Goal: Task Accomplishment & Management: Manage account settings

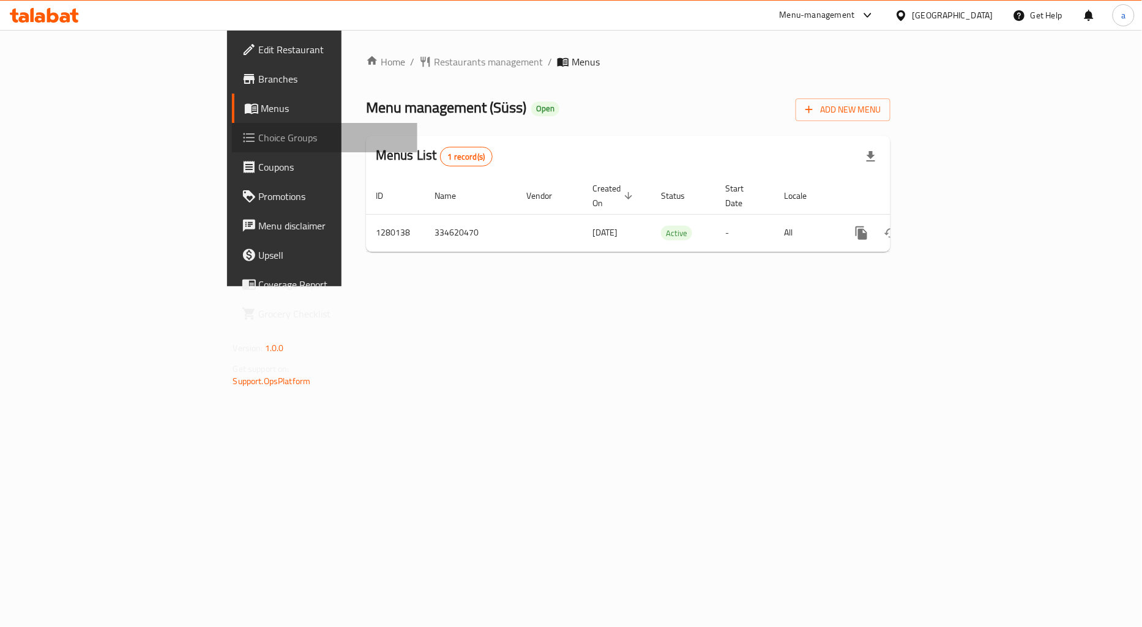
click at [259, 142] on span "Choice Groups" at bounding box center [333, 137] width 149 height 15
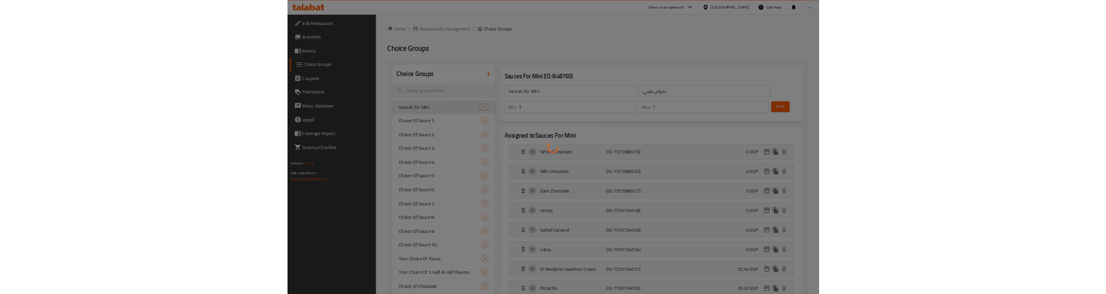
scroll to position [506, 0]
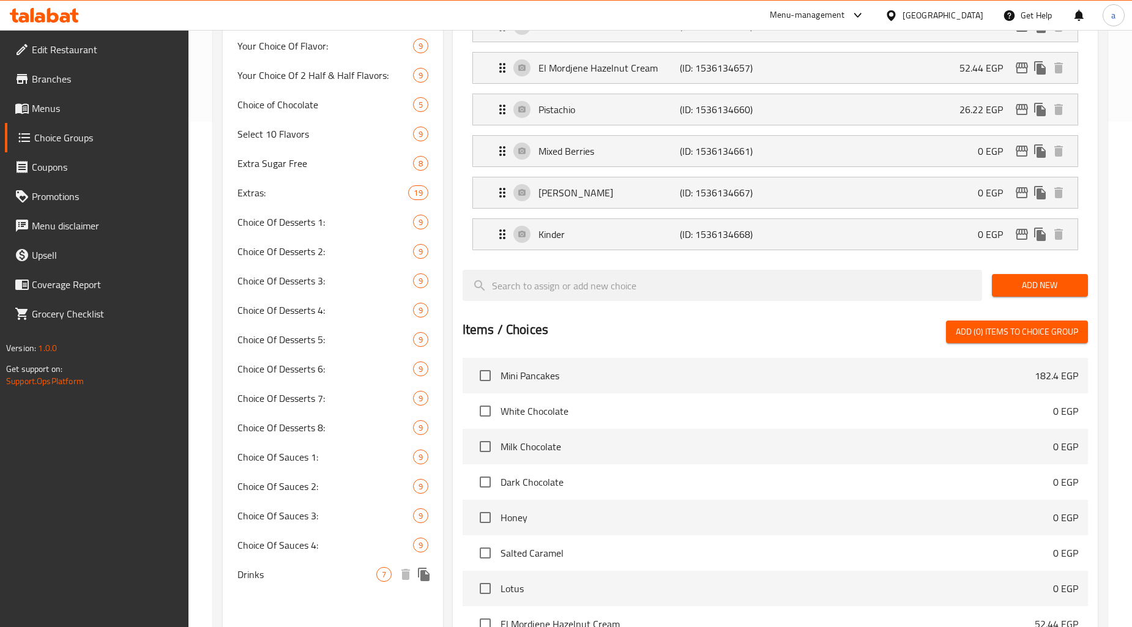
click at [283, 579] on span "Drinks" at bounding box center [306, 574] width 138 height 15
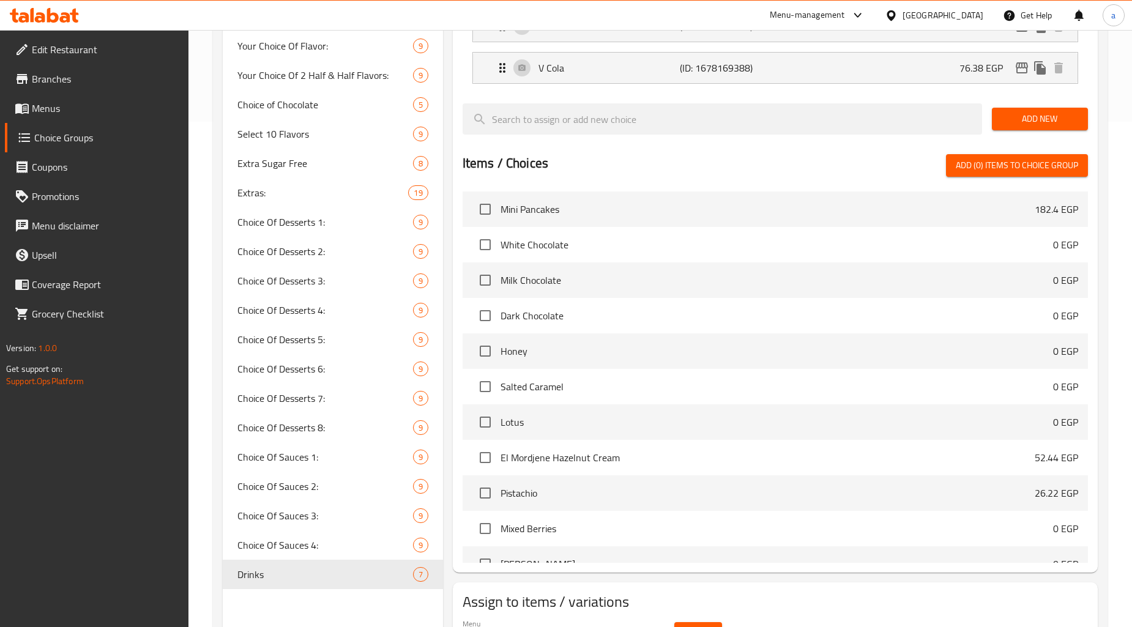
type input "Drinks"
type input "مشروبات"
type input "0"
type input "7"
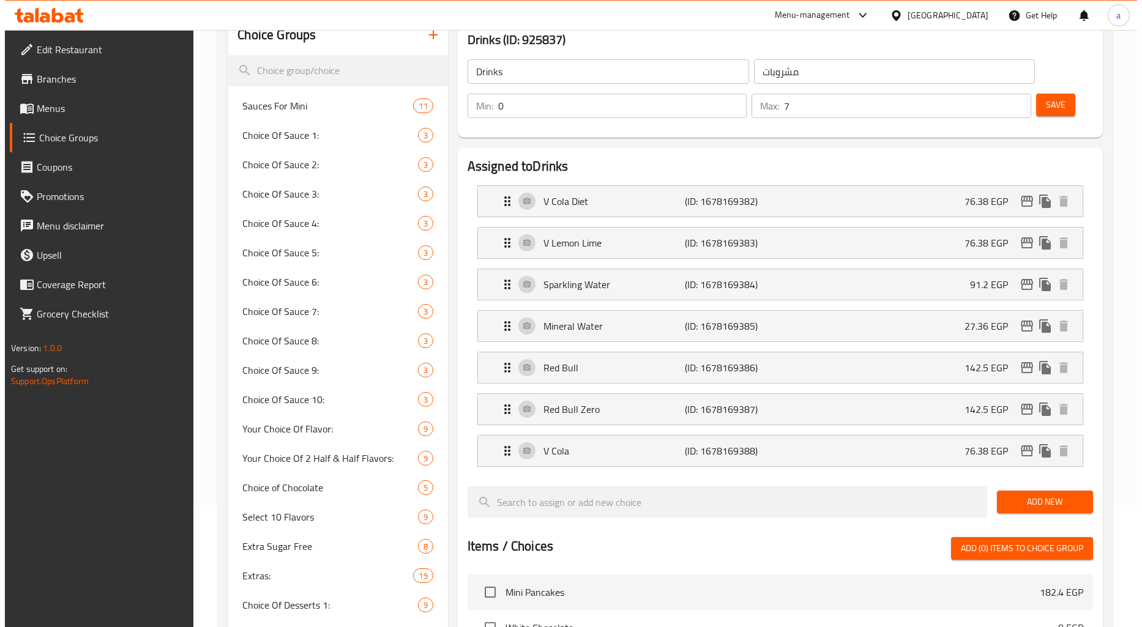
scroll to position [0, 0]
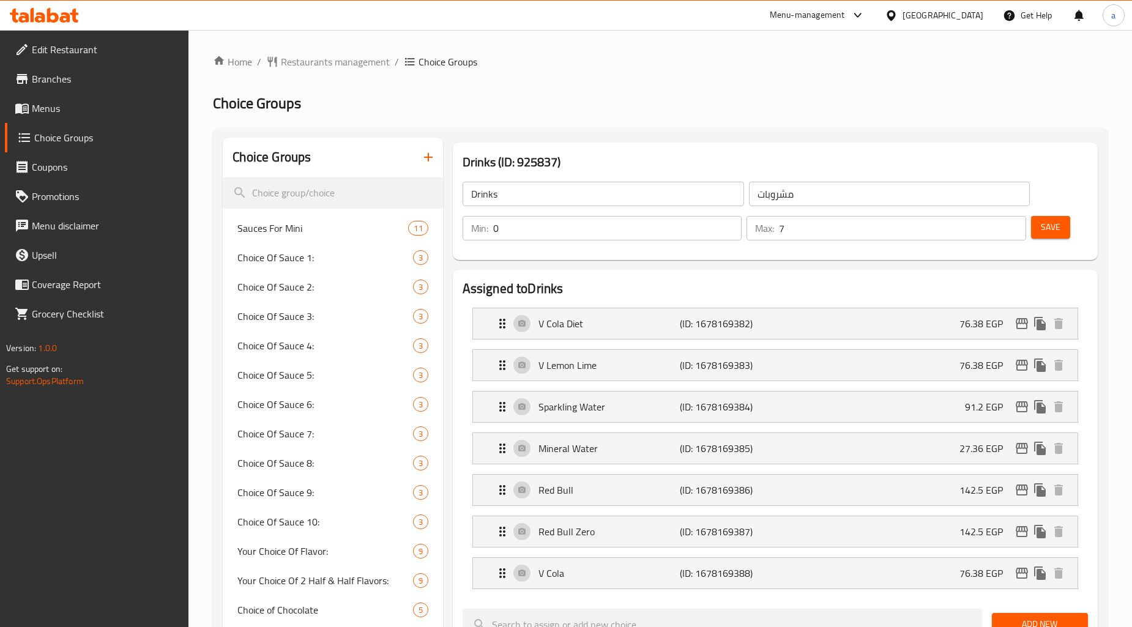
click at [750, 110] on h2 "Choice Groups" at bounding box center [660, 104] width 895 height 20
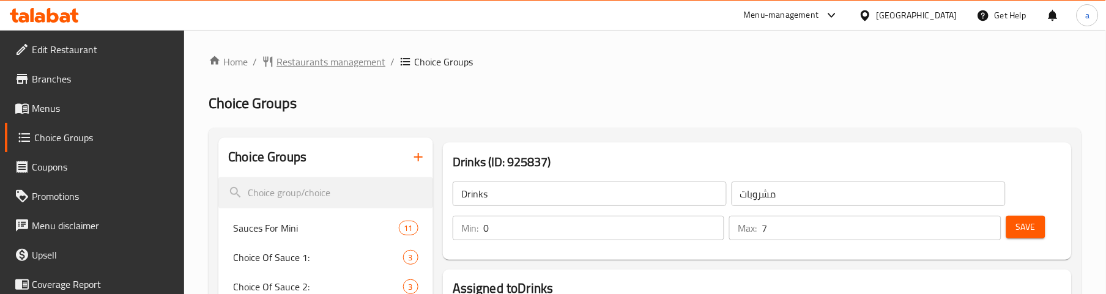
click at [313, 59] on span "Restaurants management" at bounding box center [331, 61] width 109 height 15
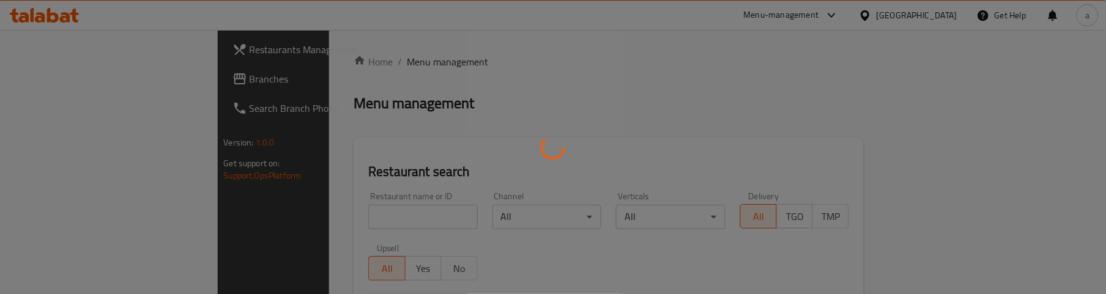
click at [89, 80] on div at bounding box center [553, 147] width 1106 height 294
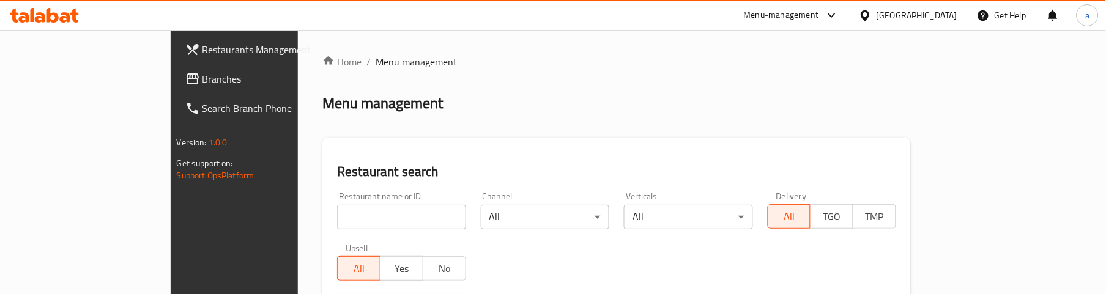
click at [95, 83] on div at bounding box center [553, 147] width 1106 height 294
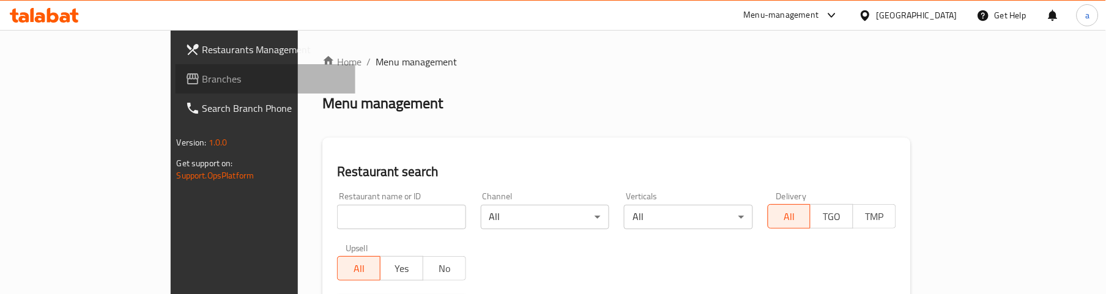
click at [176, 88] on link "Branches" at bounding box center [266, 78] width 180 height 29
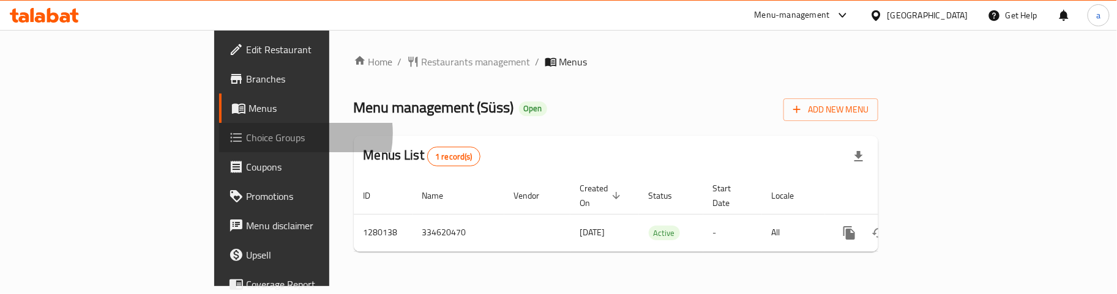
click at [246, 133] on span "Choice Groups" at bounding box center [318, 137] width 145 height 15
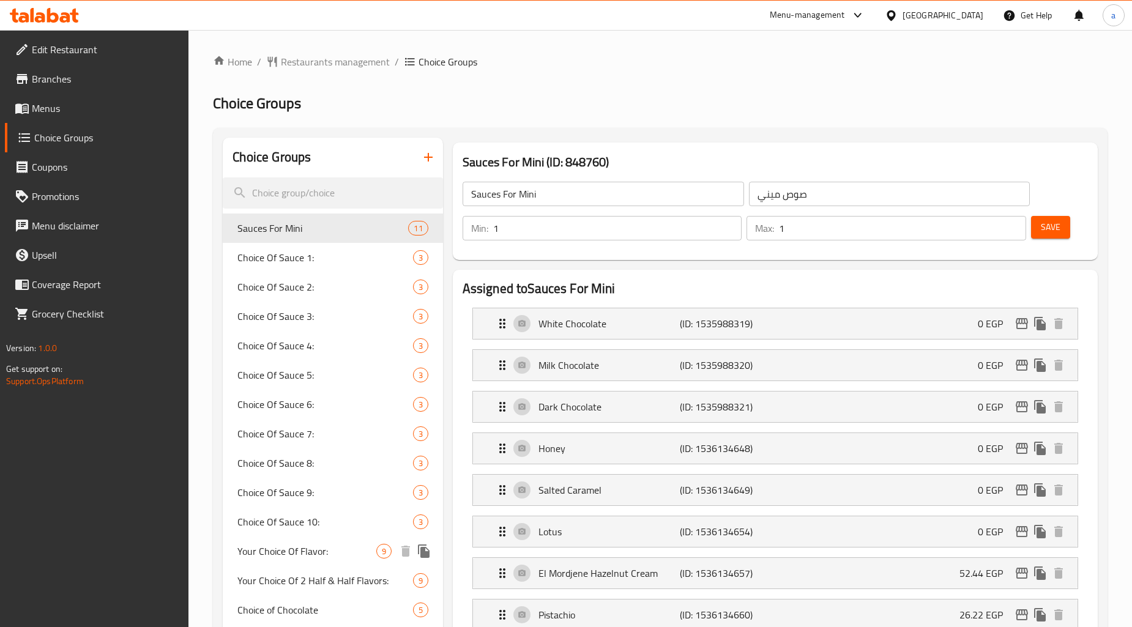
click at [278, 294] on span "Your Choice Of Flavor:" at bounding box center [306, 551] width 138 height 15
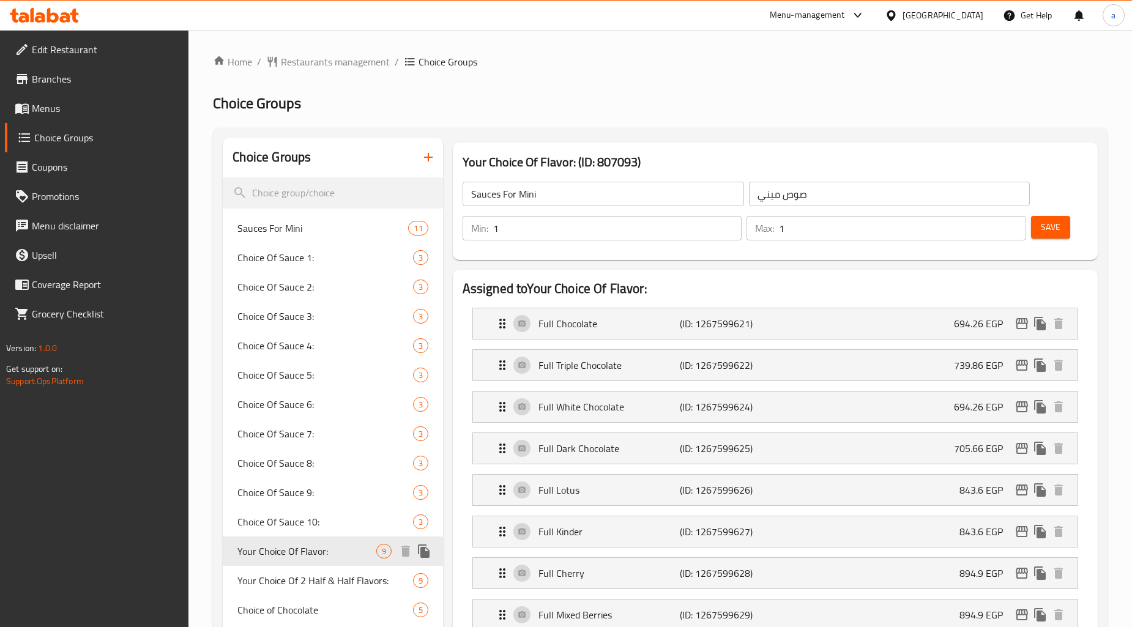
type input "Your Choice Of Flavor:"
type input "إختيارك من النكهة:"
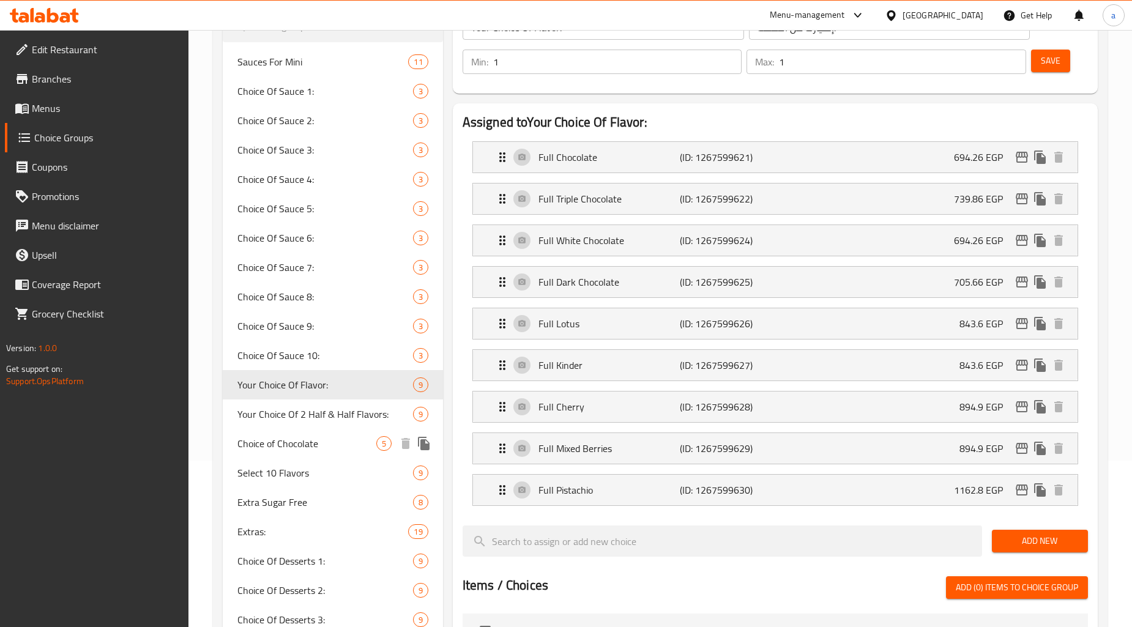
scroll to position [272, 0]
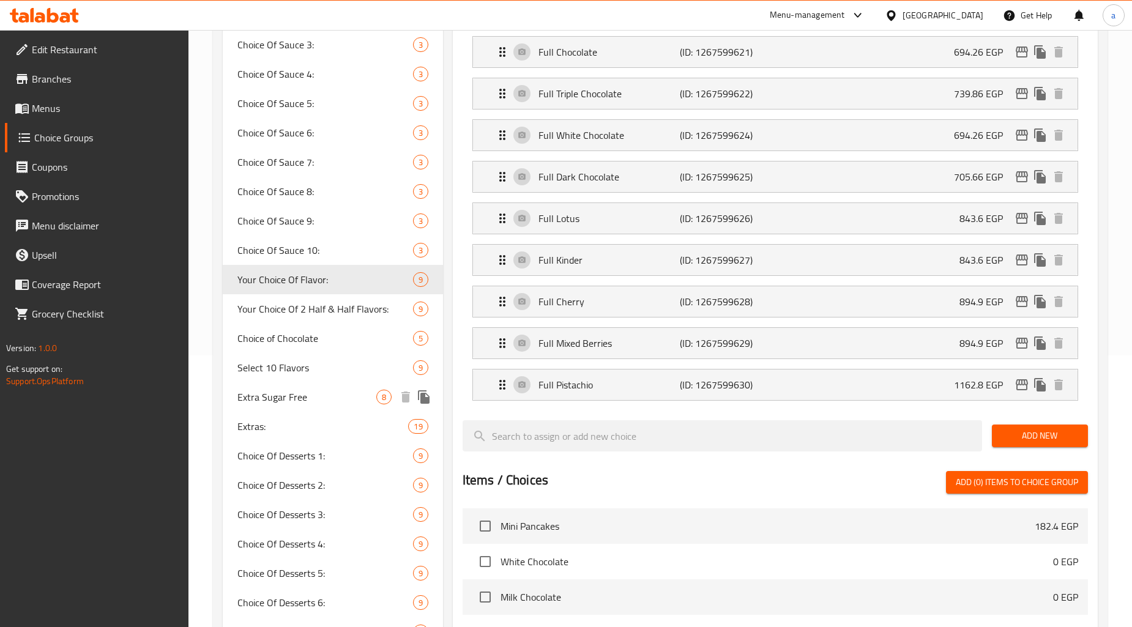
click at [299, 294] on span "Extra Sugar Free" at bounding box center [306, 397] width 138 height 15
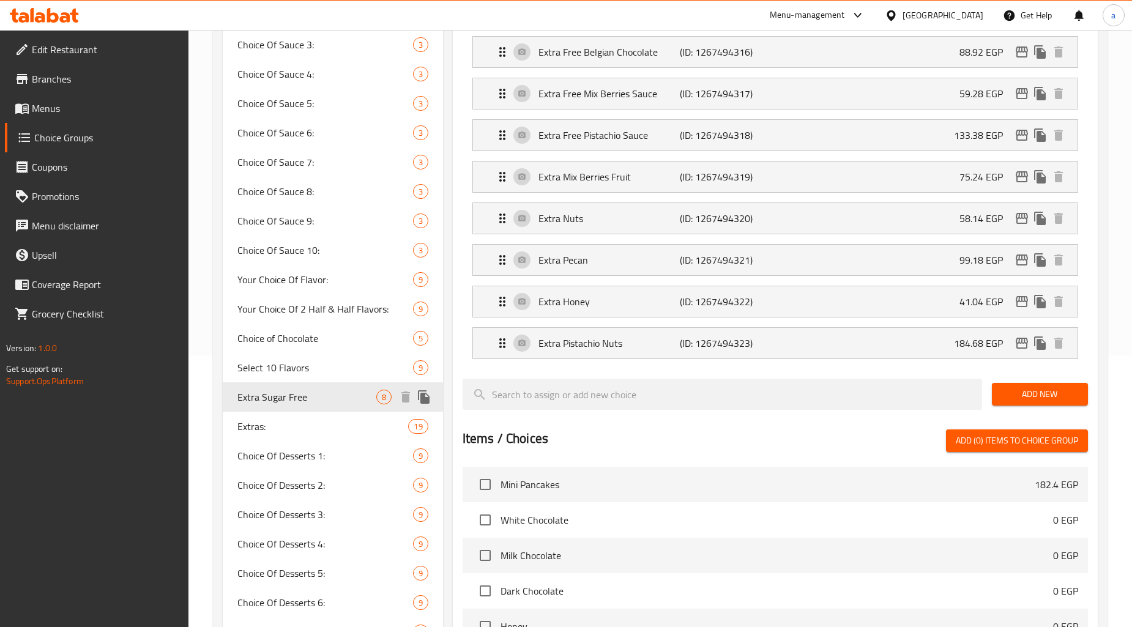
type input "Extra Sugar Free"
type input "أضافات خالية من السكر"
type input "0"
type input "8"
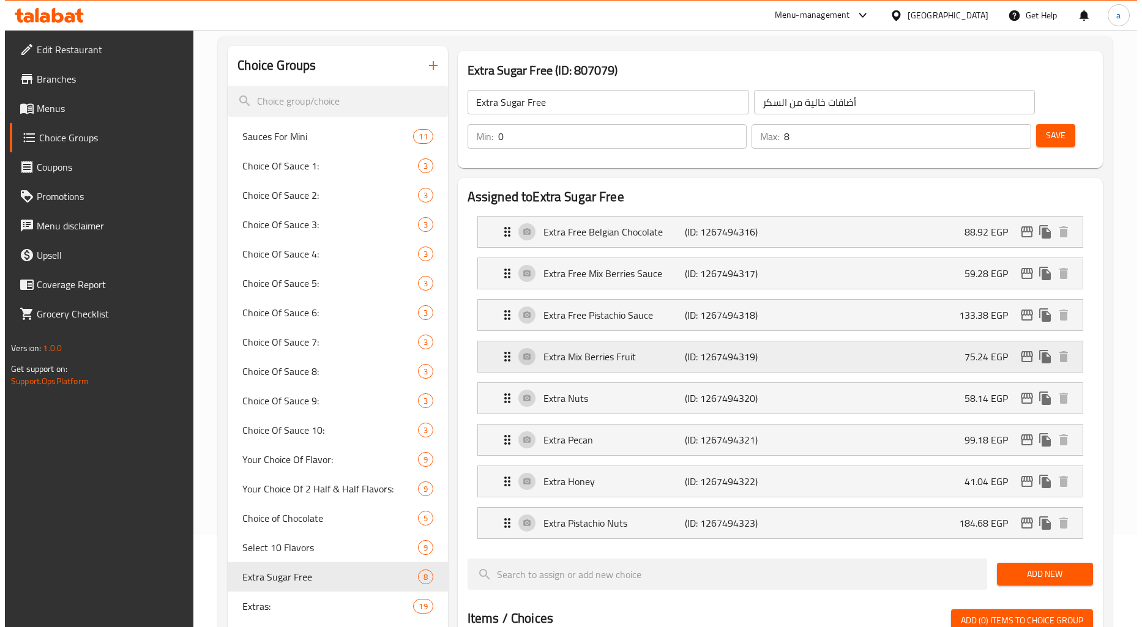
scroll to position [0, 0]
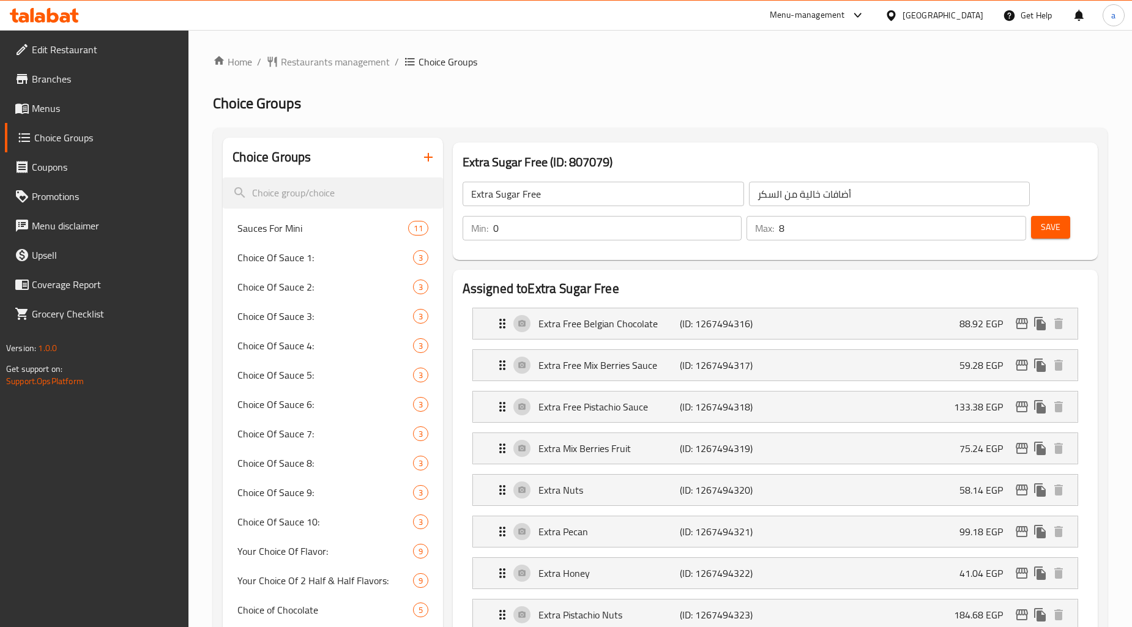
click at [694, 90] on div "Home / Restaurants management / Choice Groups Choice Groups Choice Groups Sauce…" at bounding box center [660, 637] width 895 height 1166
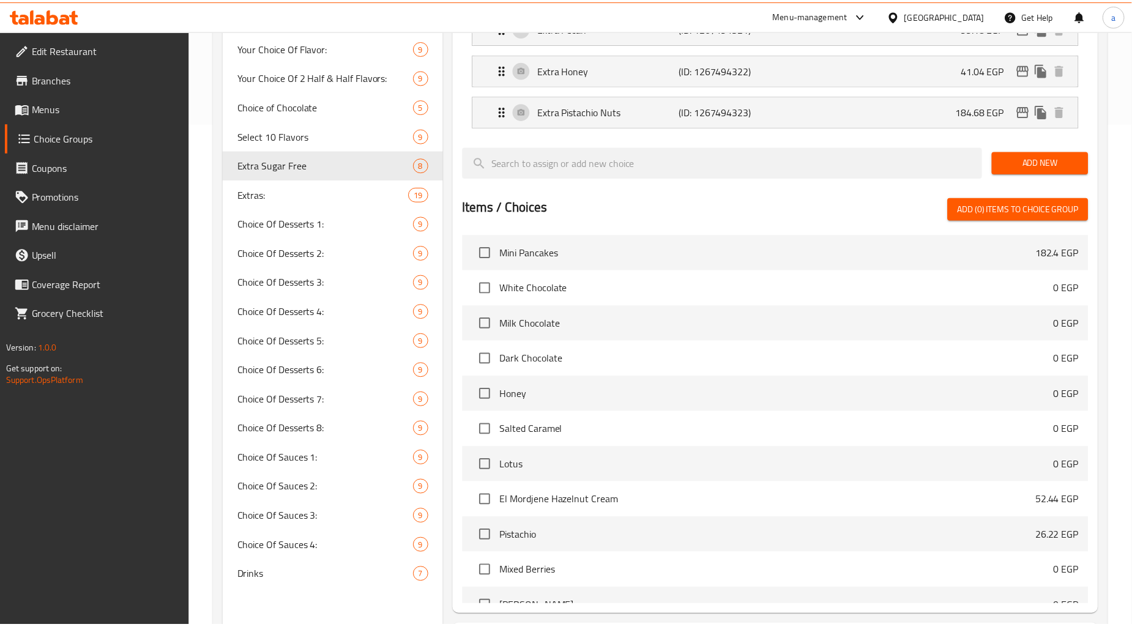
scroll to position [618, 0]
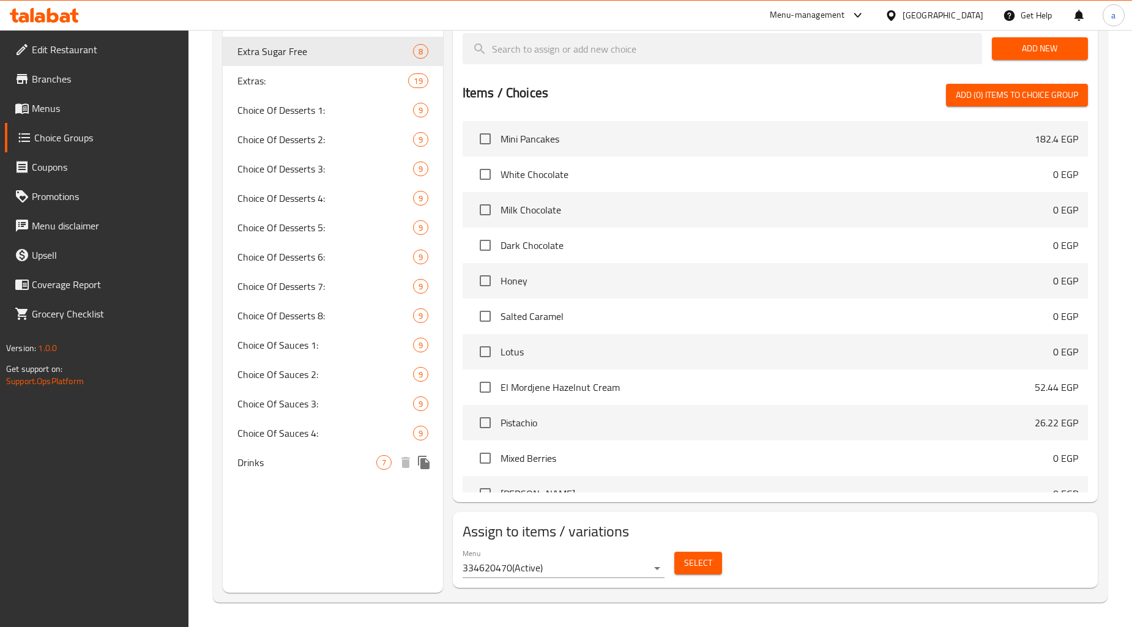
drag, startPoint x: 236, startPoint y: 472, endPoint x: 357, endPoint y: 488, distance: 122.1
click at [236, 294] on div "Drinks 7" at bounding box center [333, 462] width 220 height 29
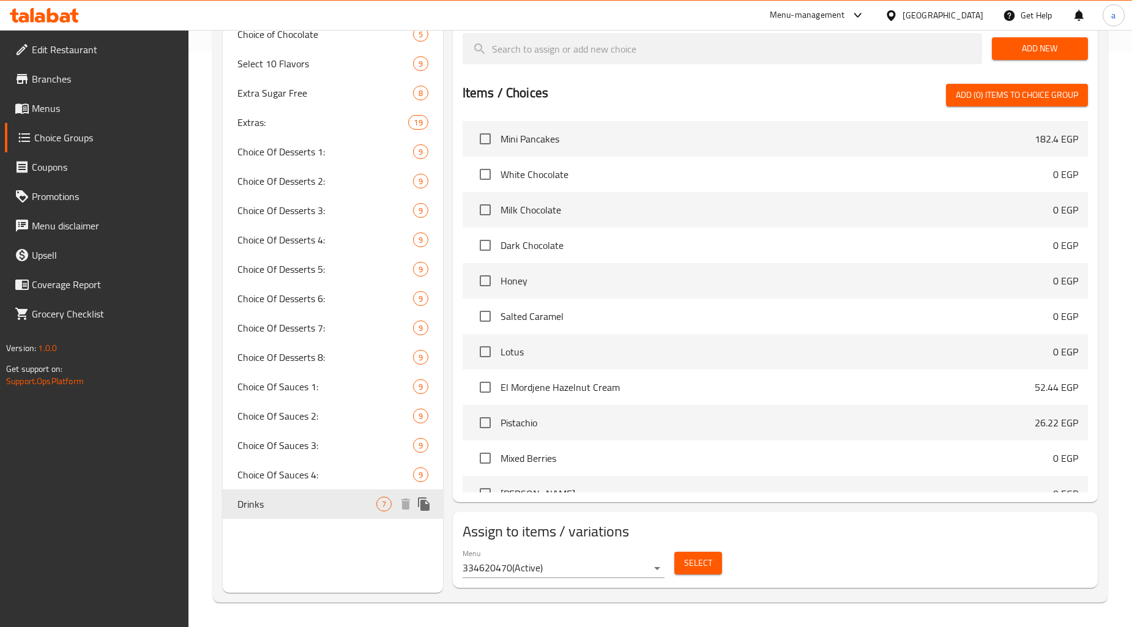
type input "Drinks"
type input "مشروبات"
type input "7"
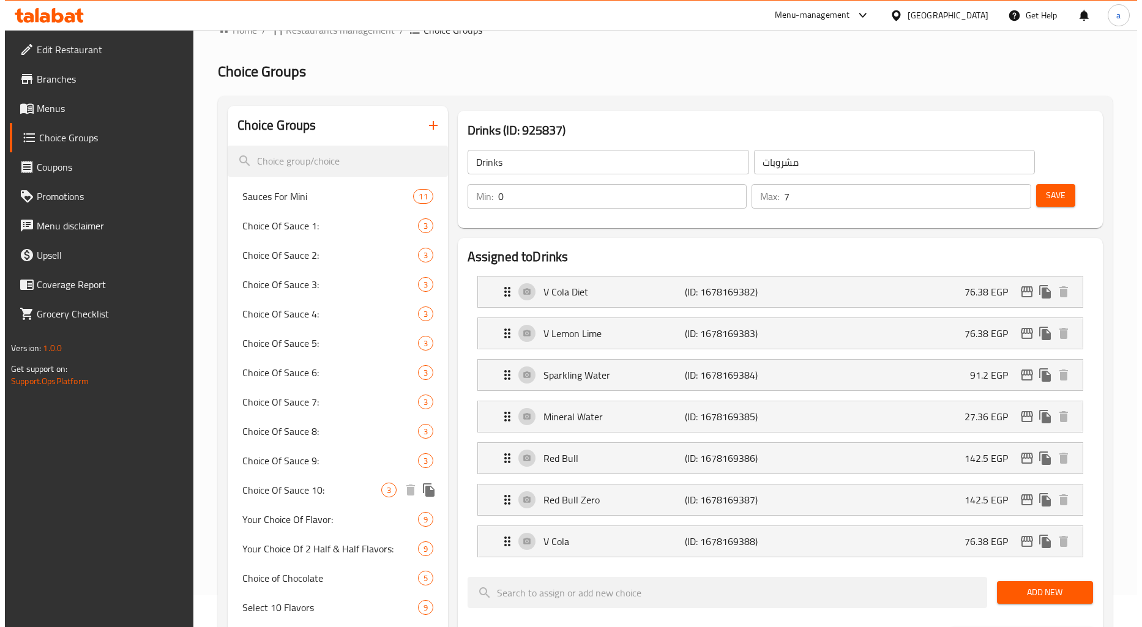
scroll to position [0, 0]
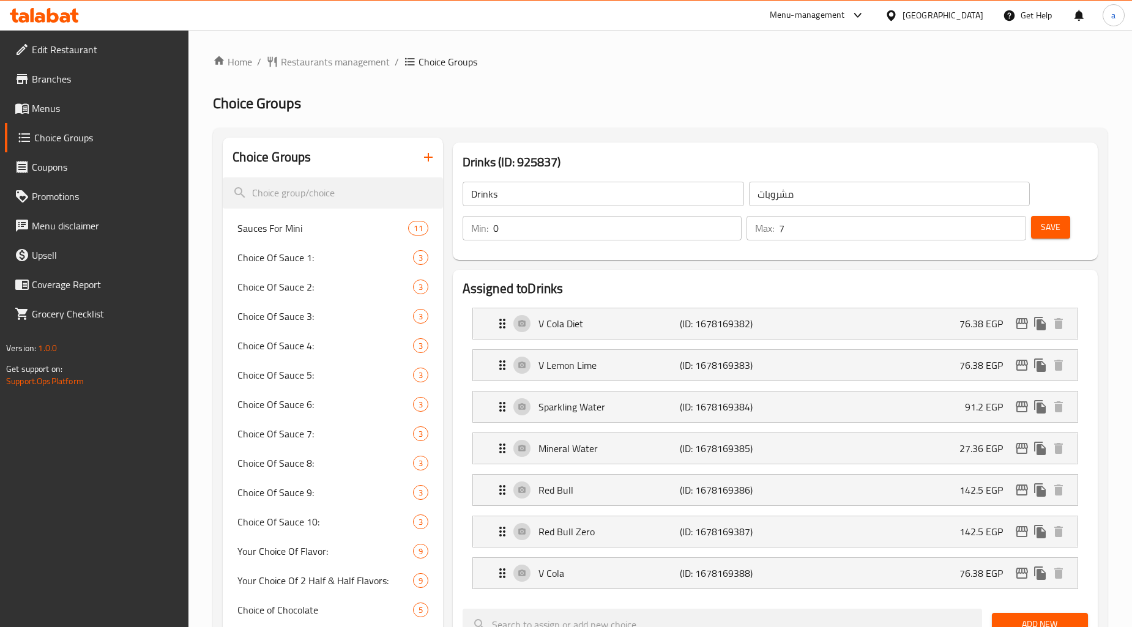
click at [736, 87] on div "Home / Restaurants management / Choice Groups Choice Groups Choice Groups Sauce…" at bounding box center [660, 616] width 895 height 1124
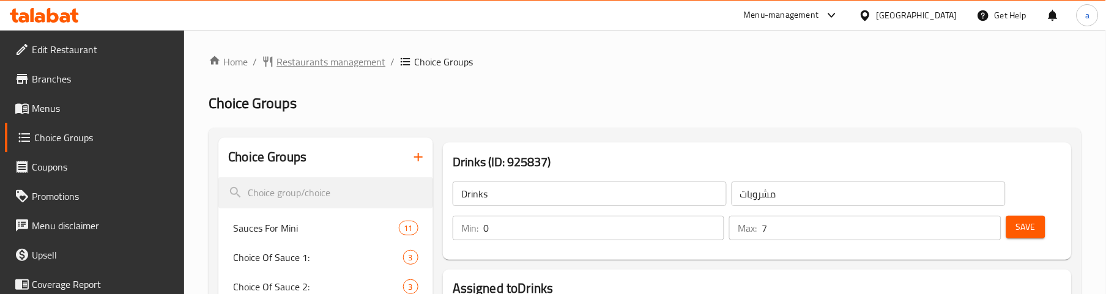
click at [333, 54] on span "Restaurants management" at bounding box center [331, 61] width 109 height 15
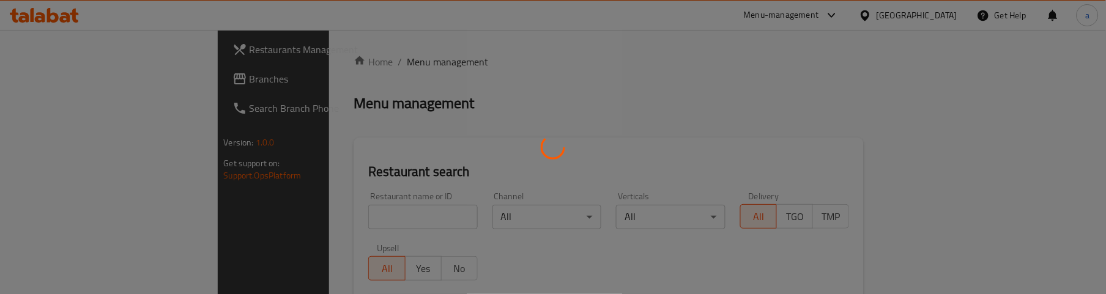
click at [62, 82] on div at bounding box center [553, 147] width 1106 height 294
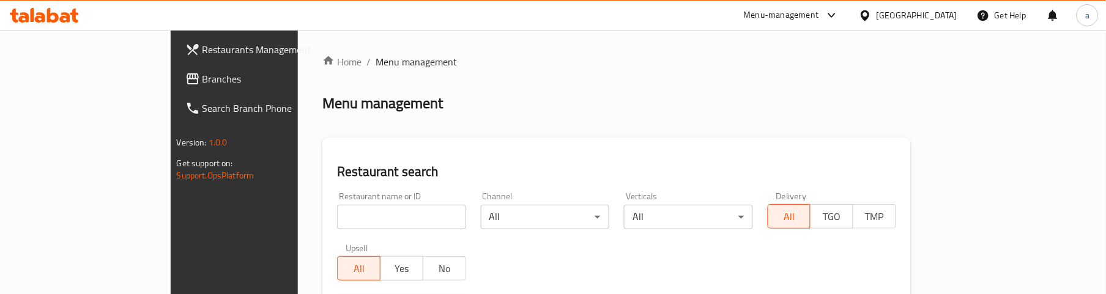
click at [203, 80] on span "Branches" at bounding box center [274, 79] width 143 height 15
